Goal: Transaction & Acquisition: Purchase product/service

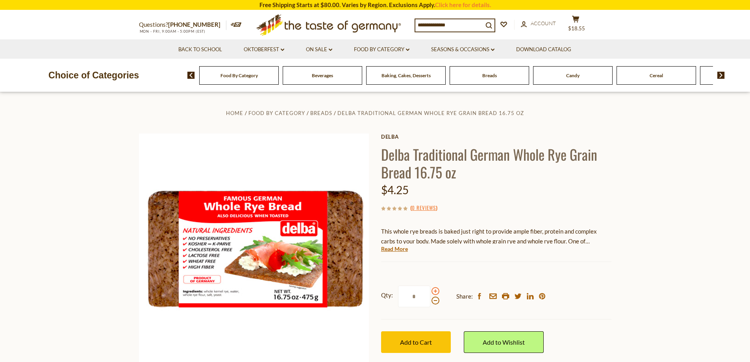
click at [435, 291] on span at bounding box center [435, 291] width 8 height 8
click at [430, 291] on input "*" at bounding box center [414, 296] width 32 height 22
click at [435, 291] on span at bounding box center [435, 291] width 8 height 8
click at [430, 291] on input "*" at bounding box center [414, 296] width 32 height 22
click at [434, 291] on span at bounding box center [435, 291] width 8 height 8
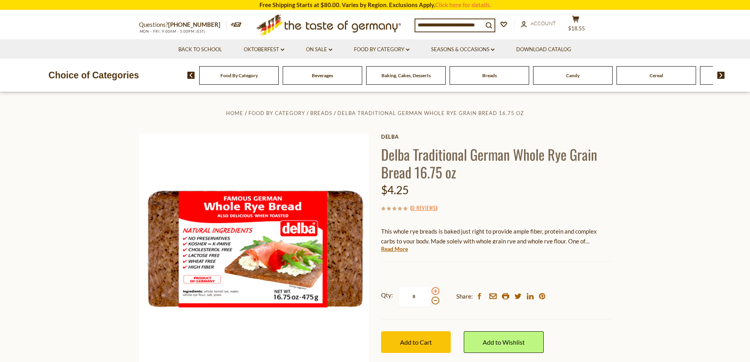
click at [430, 291] on input "*" at bounding box center [414, 296] width 32 height 22
click at [436, 301] on span at bounding box center [435, 300] width 8 height 8
click at [430, 301] on input "*" at bounding box center [414, 296] width 32 height 22
click at [436, 291] on span at bounding box center [435, 291] width 8 height 8
click at [430, 291] on input "*" at bounding box center [414, 296] width 32 height 22
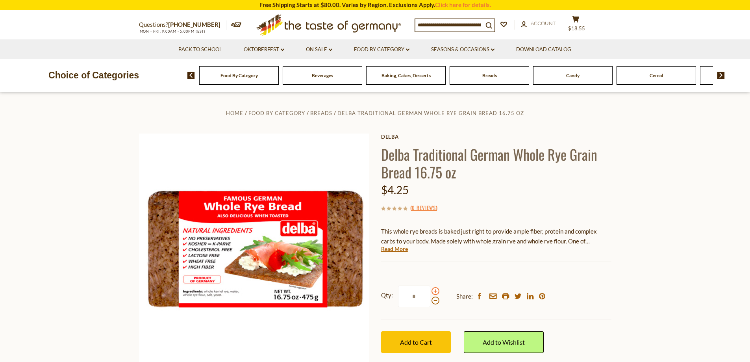
click at [436, 292] on span at bounding box center [435, 291] width 8 height 8
click at [430, 292] on input "*" at bounding box center [414, 296] width 32 height 22
click at [436, 293] on span at bounding box center [435, 291] width 8 height 8
click at [430, 293] on input "*" at bounding box center [414, 296] width 32 height 22
click at [435, 300] on span at bounding box center [435, 300] width 8 height 8
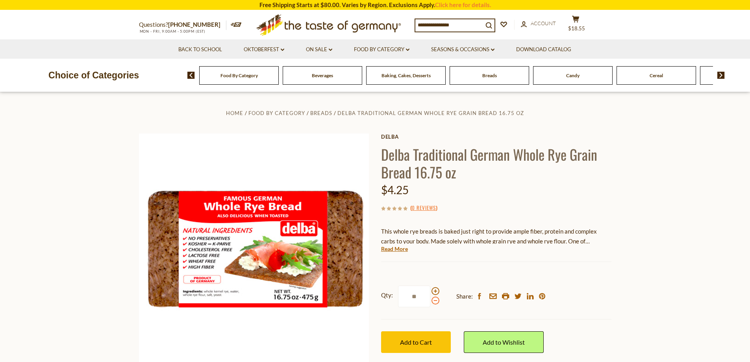
click at [430, 300] on input "**" at bounding box center [414, 296] width 32 height 22
click at [435, 300] on span at bounding box center [435, 300] width 8 height 8
click at [430, 300] on input "*" at bounding box center [414, 296] width 32 height 22
type input "*"
click at [528, 346] on link "Add to Wishlist" at bounding box center [504, 342] width 80 height 22
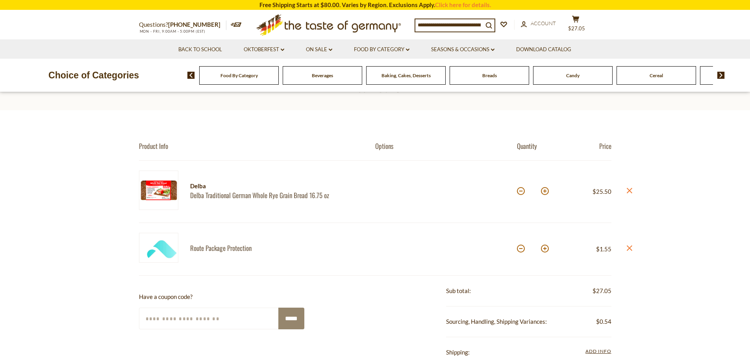
scroll to position [79, 0]
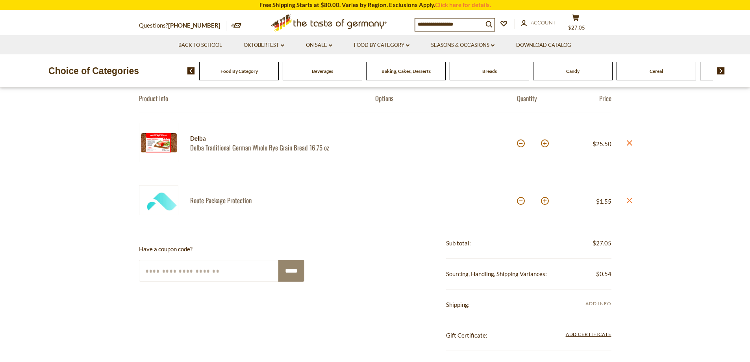
click at [600, 304] on span "Add Info" at bounding box center [598, 303] width 26 height 6
click at [605, 304] on span "Add Info" at bounding box center [598, 303] width 26 height 6
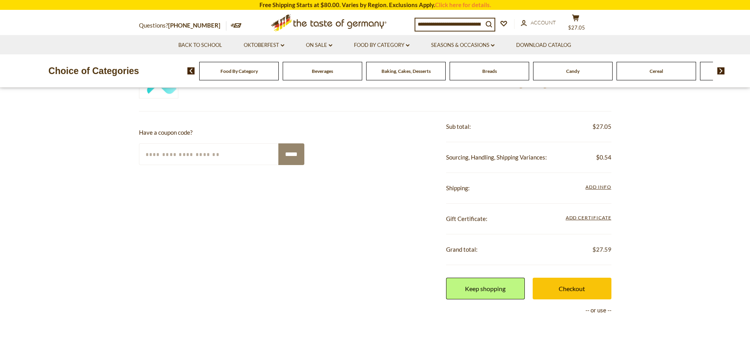
scroll to position [197, 0]
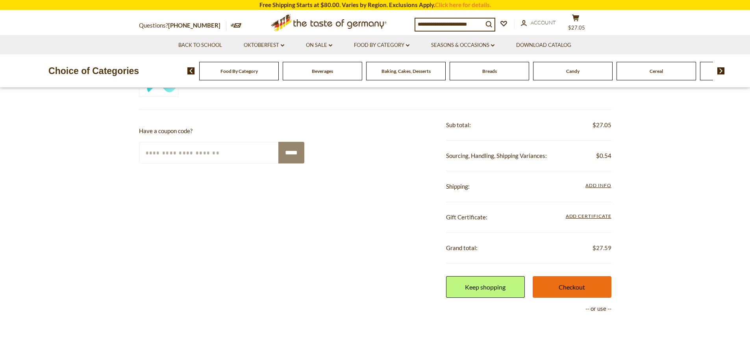
click at [576, 287] on link "Checkout" at bounding box center [572, 287] width 79 height 22
